Goal: Information Seeking & Learning: Learn about a topic

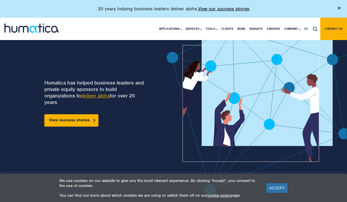
scroll to position [22, 0]
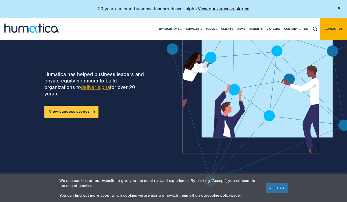
click at [93, 108] on link "View success stories" at bounding box center [71, 112] width 54 height 12
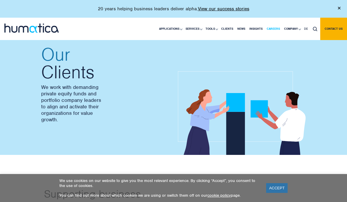
click at [265, 29] on link "Careers" at bounding box center [273, 29] width 17 height 22
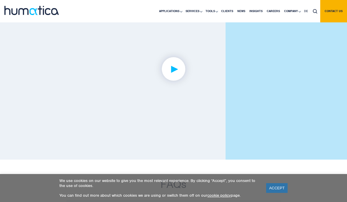
scroll to position [1405, 0]
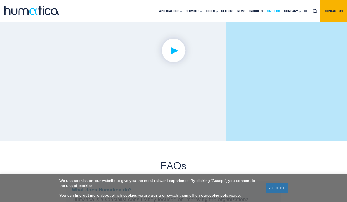
click at [265, 9] on link "Careers" at bounding box center [273, 11] width 17 height 22
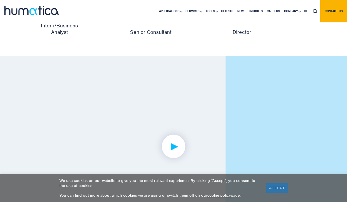
scroll to position [1330, 0]
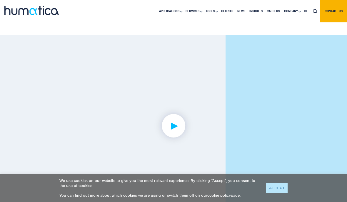
click at [275, 190] on link "ACCEPT" at bounding box center [276, 188] width 21 height 10
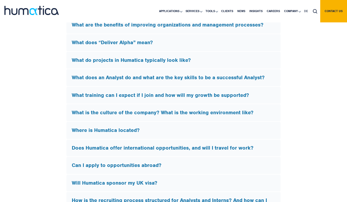
scroll to position [1691, 0]
click at [204, 48] on div "What does “Deliver Alpha” mean?" at bounding box center [173, 42] width 214 height 17
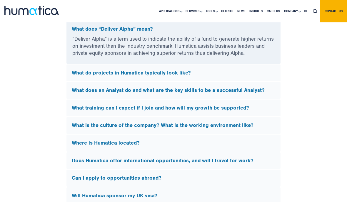
scroll to position [1602, 0]
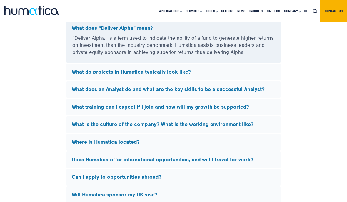
click at [140, 75] on h5 "What do projects in Humatica typically look like?" at bounding box center [173, 72] width 203 height 6
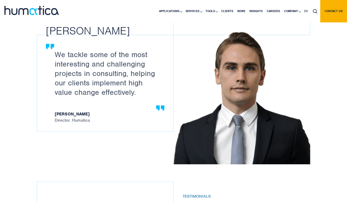
scroll to position [504, 0]
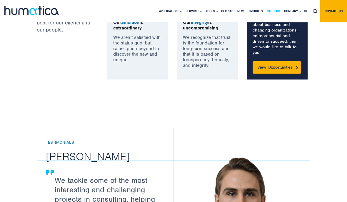
click at [265, 11] on link "Careers" at bounding box center [273, 11] width 17 height 22
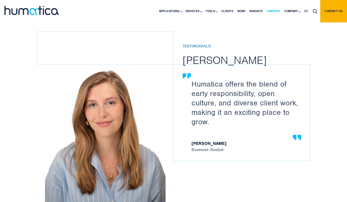
scroll to position [784, 0]
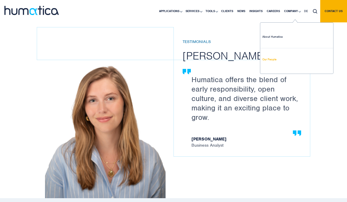
click at [267, 48] on link "Our People" at bounding box center [296, 59] width 73 height 22
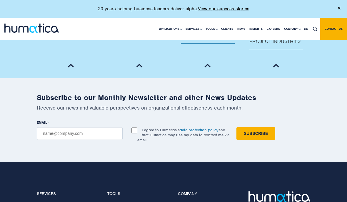
scroll to position [719, 0]
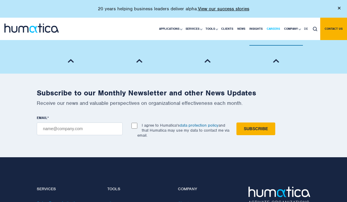
click at [265, 30] on link "Careers" at bounding box center [273, 29] width 17 height 22
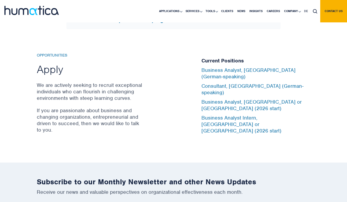
scroll to position [1905, 0]
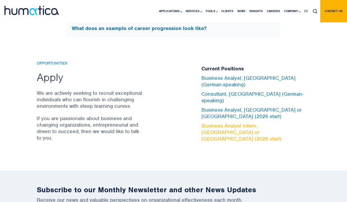
click at [237, 131] on link "Business Analyst Intern, [GEOGRAPHIC_DATA] or [GEOGRAPHIC_DATA] (2026 start)" at bounding box center [241, 131] width 80 height 19
